Goal: Navigation & Orientation: Find specific page/section

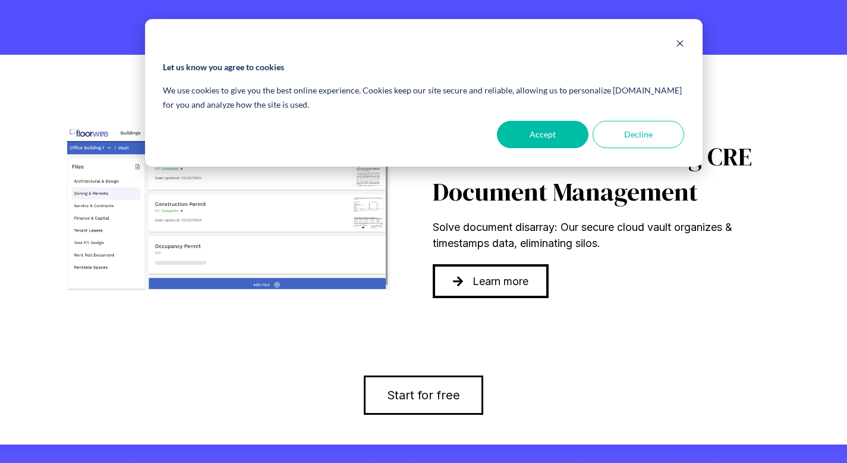
scroll to position [712, 0]
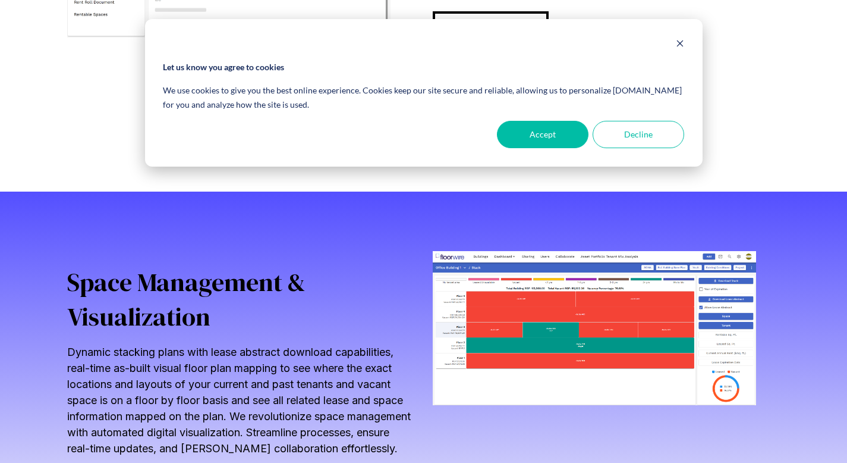
click at [672, 40] on div "Cookie banner" at bounding box center [423, 44] width 521 height 15
click at [678, 41] on icon "Dismiss cookie banner" at bounding box center [680, 43] width 8 height 8
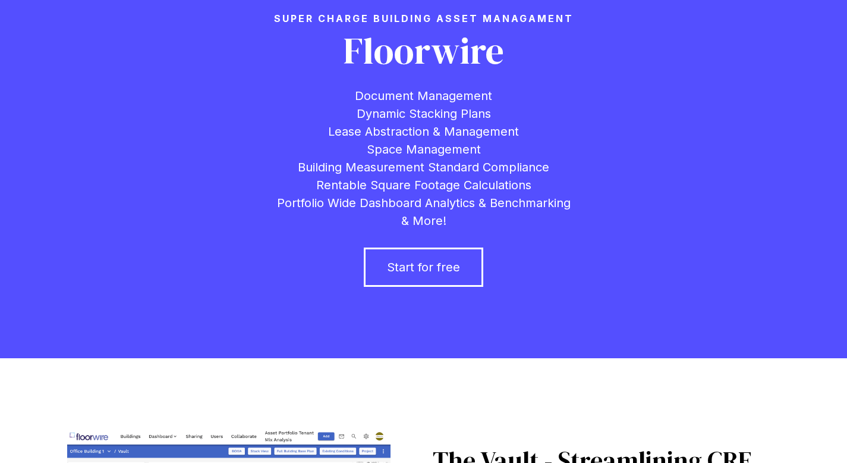
scroll to position [0, 0]
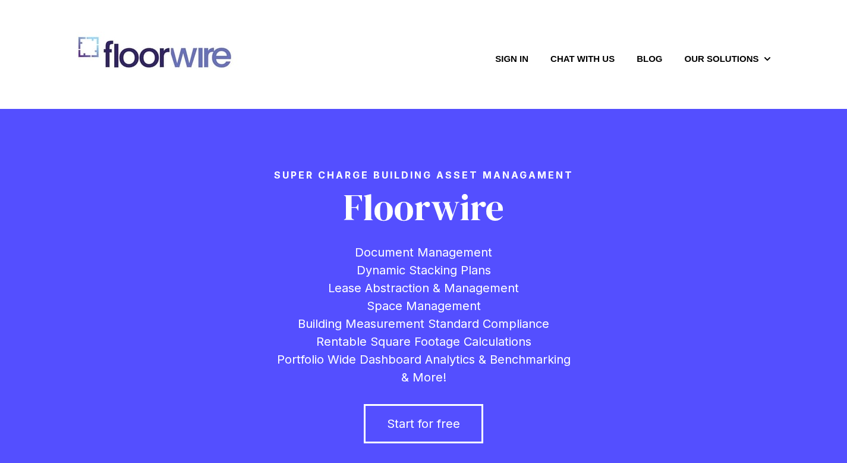
click at [577, 58] on link "Chat with us" at bounding box center [582, 58] width 64 height 12
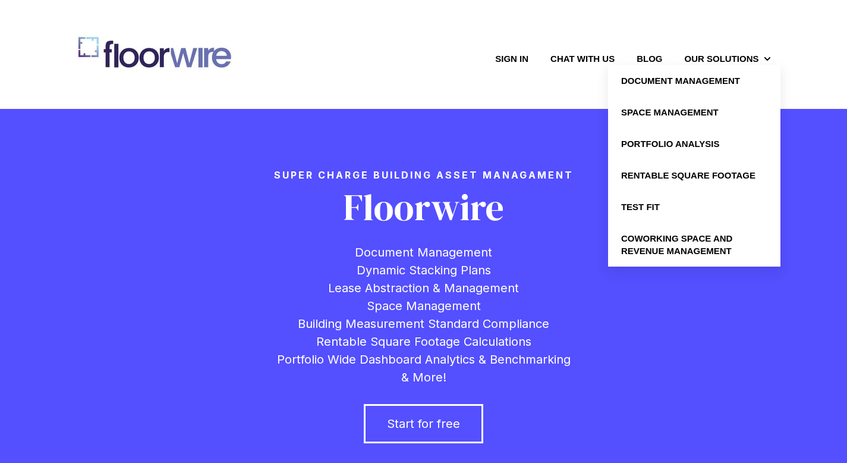
click at [656, 143] on link "Portfolio Analysis" at bounding box center [694, 144] width 172 height 32
